Goal: Task Accomplishment & Management: Use online tool/utility

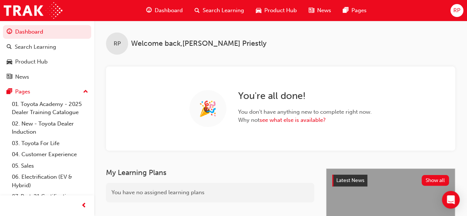
click at [224, 9] on span "Search Learning" at bounding box center [223, 10] width 41 height 8
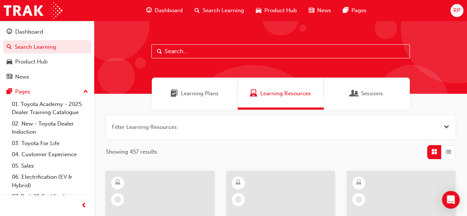
click at [275, 92] on span "Learning Resources" at bounding box center [285, 93] width 51 height 8
click at [207, 53] on input "text" at bounding box center [280, 51] width 258 height 14
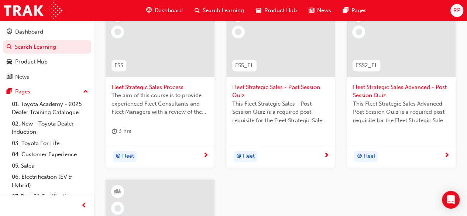
scroll to position [185, 0]
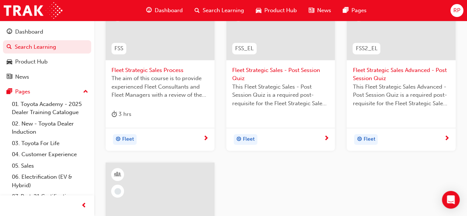
type input "Fss"
click at [146, 68] on span "Fleet Strategic Sales Process" at bounding box center [159, 70] width 97 height 8
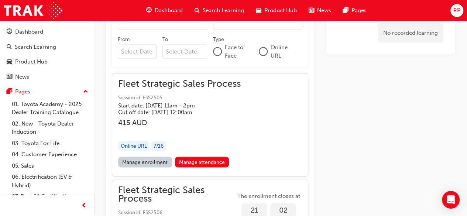
scroll to position [688, 0]
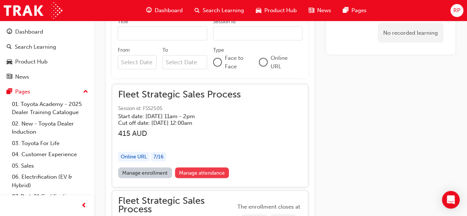
click at [196, 169] on link "Manage attendance" at bounding box center [202, 172] width 54 height 11
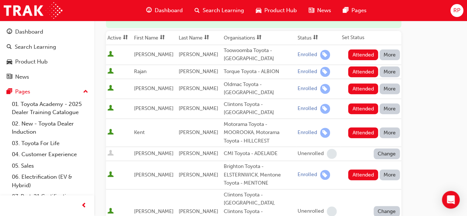
scroll to position [111, 0]
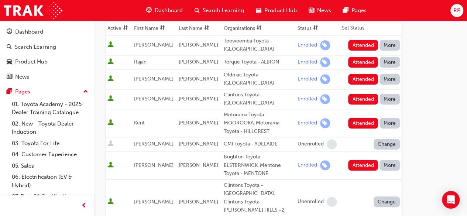
click at [389, 44] on button "More" at bounding box center [389, 45] width 21 height 11
click at [379, 62] on div "Absent" at bounding box center [378, 62] width 17 height 8
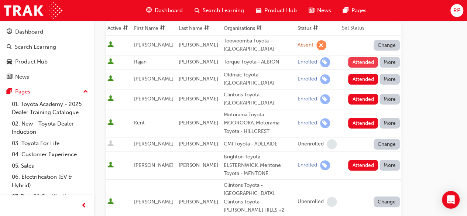
click at [363, 62] on button "Attended" at bounding box center [363, 62] width 30 height 11
click at [358, 78] on button "Attended" at bounding box center [363, 79] width 30 height 11
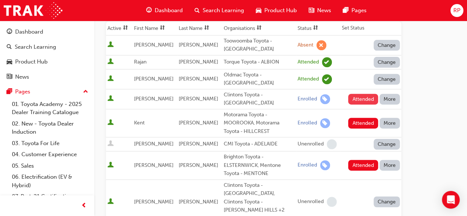
click at [359, 97] on button "Attended" at bounding box center [363, 99] width 30 height 11
click at [360, 122] on button "Attended" at bounding box center [363, 123] width 30 height 11
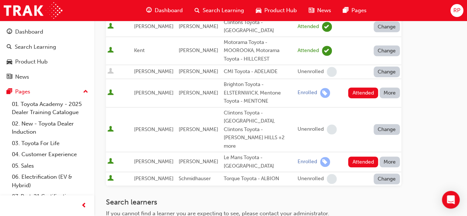
scroll to position [185, 0]
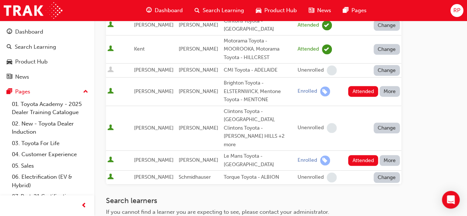
click at [384, 90] on button "More" at bounding box center [389, 91] width 21 height 11
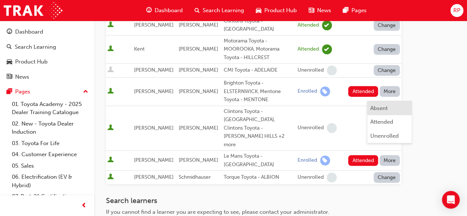
click at [380, 111] on div "Absent" at bounding box center [378, 108] width 17 height 8
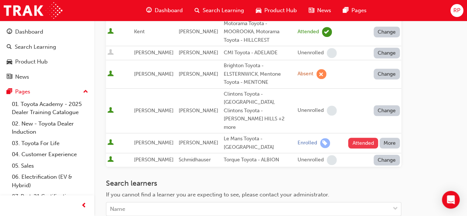
scroll to position [221, 0]
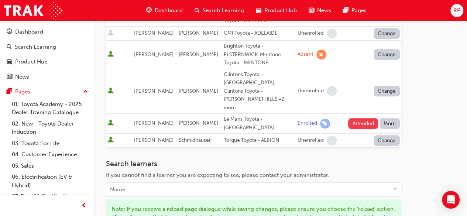
click at [365, 118] on button "Attended" at bounding box center [363, 123] width 30 height 11
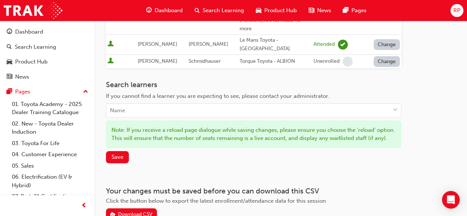
scroll to position [339, 0]
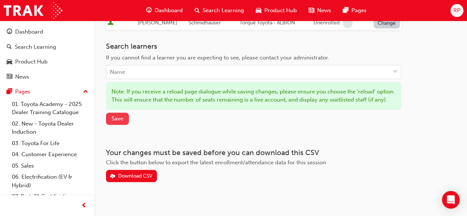
click at [116, 115] on span "Save" at bounding box center [117, 118] width 12 height 7
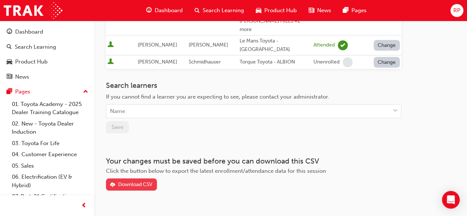
click at [139, 181] on div "Download CSV" at bounding box center [135, 184] width 34 height 6
